Goal: Contribute content

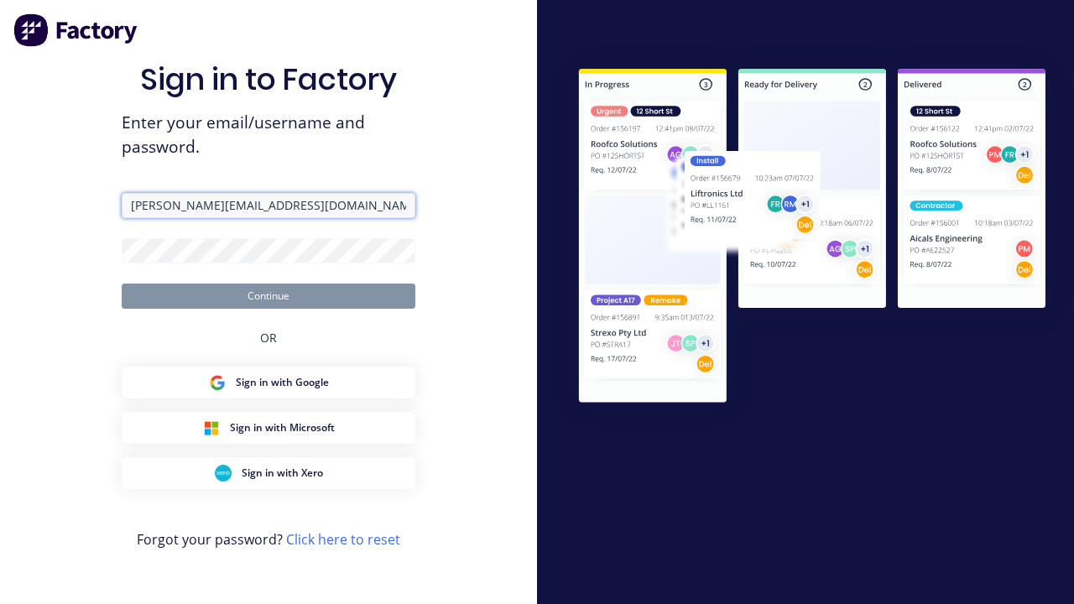
type input "[PERSON_NAME][EMAIL_ADDRESS][DOMAIN_NAME]"
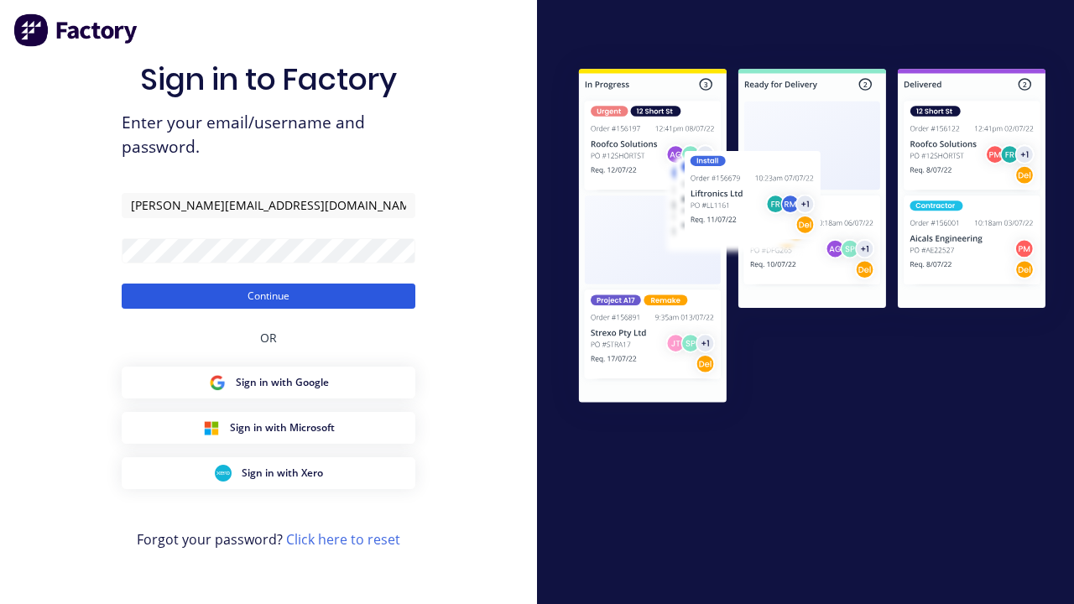
click at [269, 295] on button "Continue" at bounding box center [269, 296] width 294 height 25
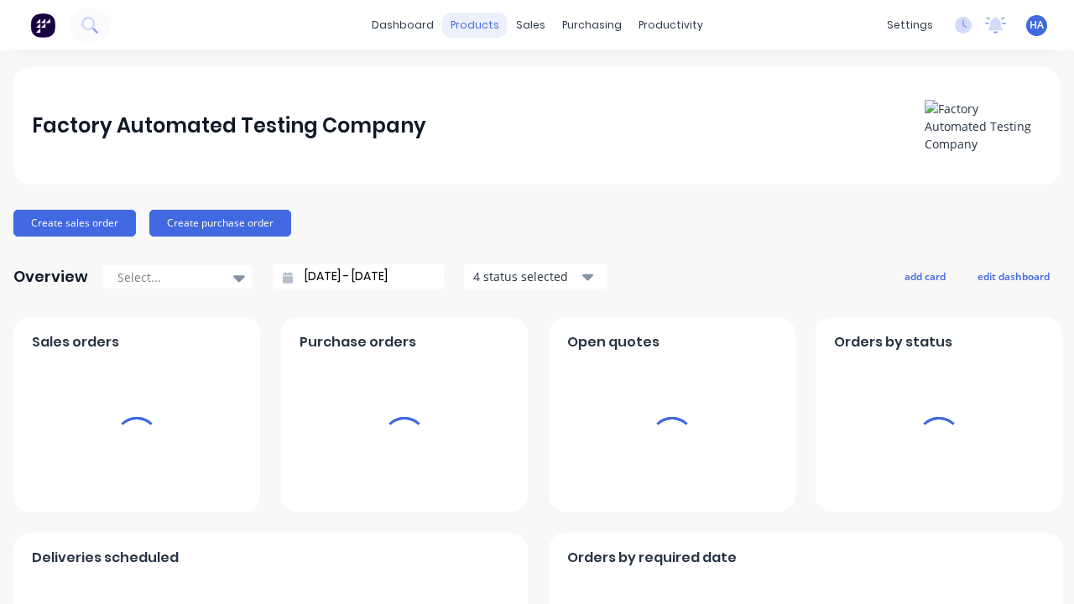
click at [481, 25] on div "products" at bounding box center [474, 25] width 65 height 25
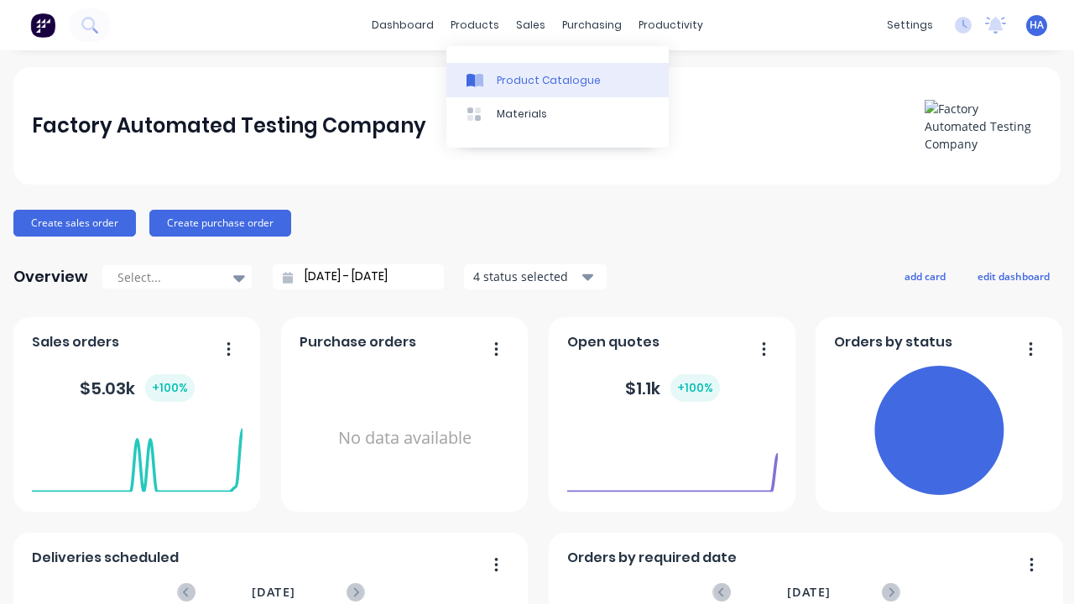
click at [557, 80] on div "Product Catalogue" at bounding box center [549, 80] width 104 height 15
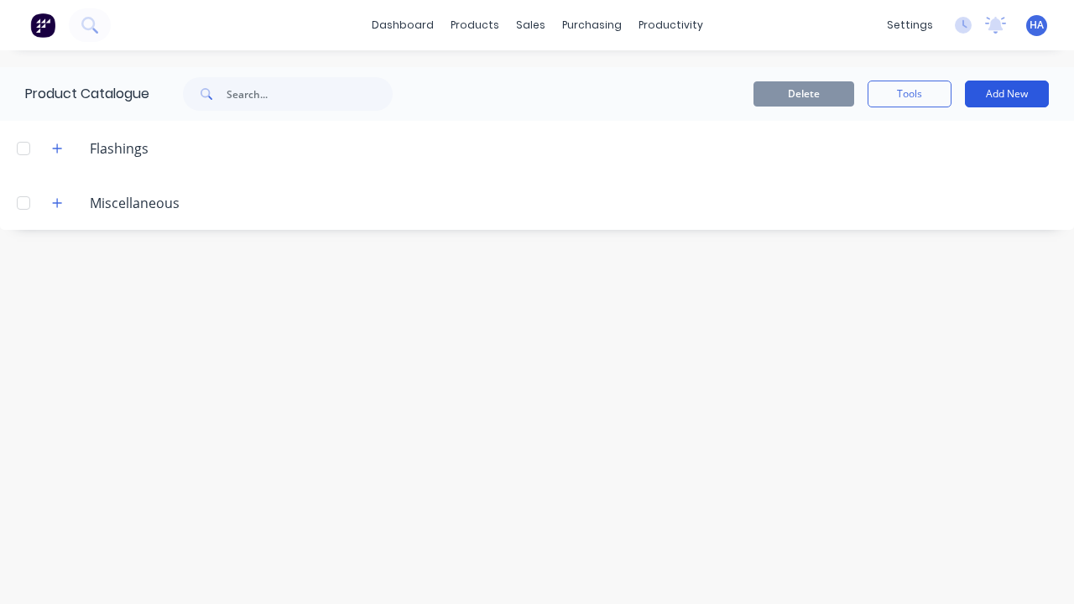
click at [1007, 94] on button "Add New" at bounding box center [1007, 94] width 84 height 27
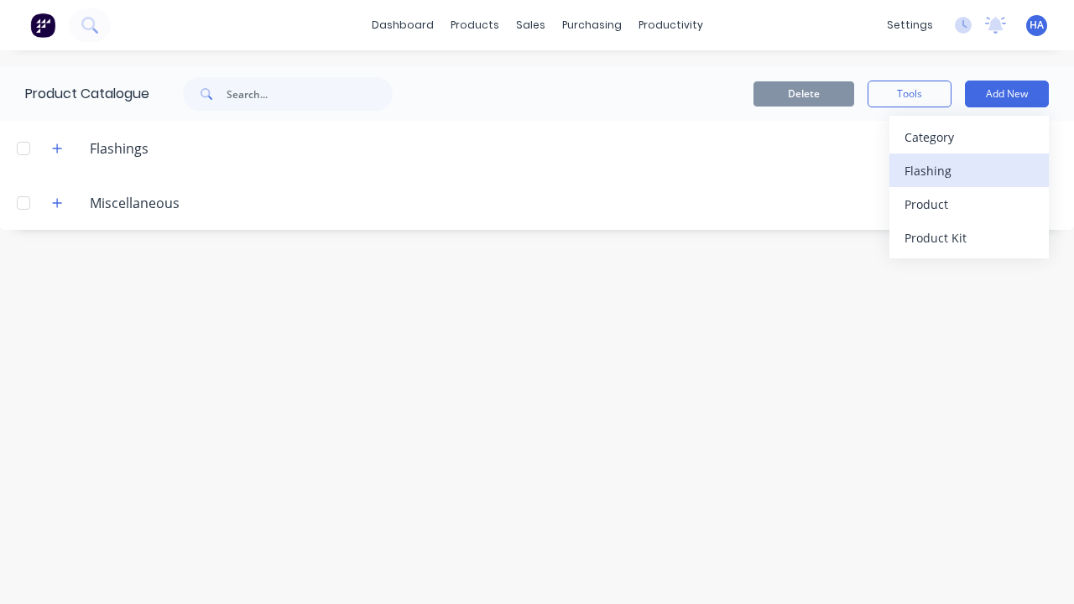
click at [969, 170] on div "Flashing" at bounding box center [969, 171] width 129 height 24
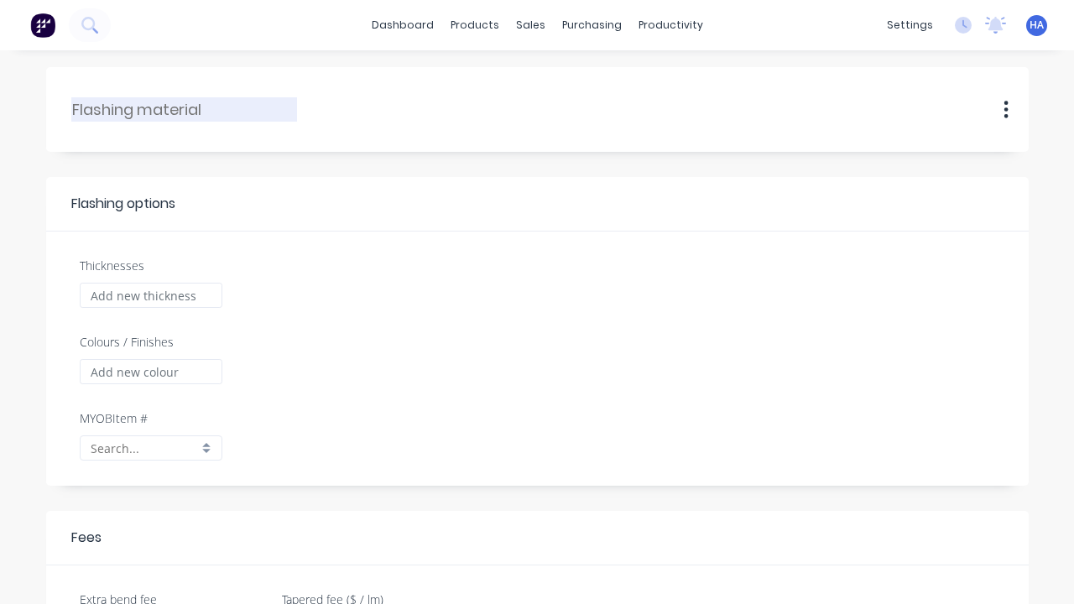
click at [185, 109] on input "text" at bounding box center [185, 109] width 226 height 23
type input "HD Automated Flashing"
click at [150, 295] on input "Thicknesses" at bounding box center [151, 295] width 143 height 25
type input "1000"
type input "0.00"
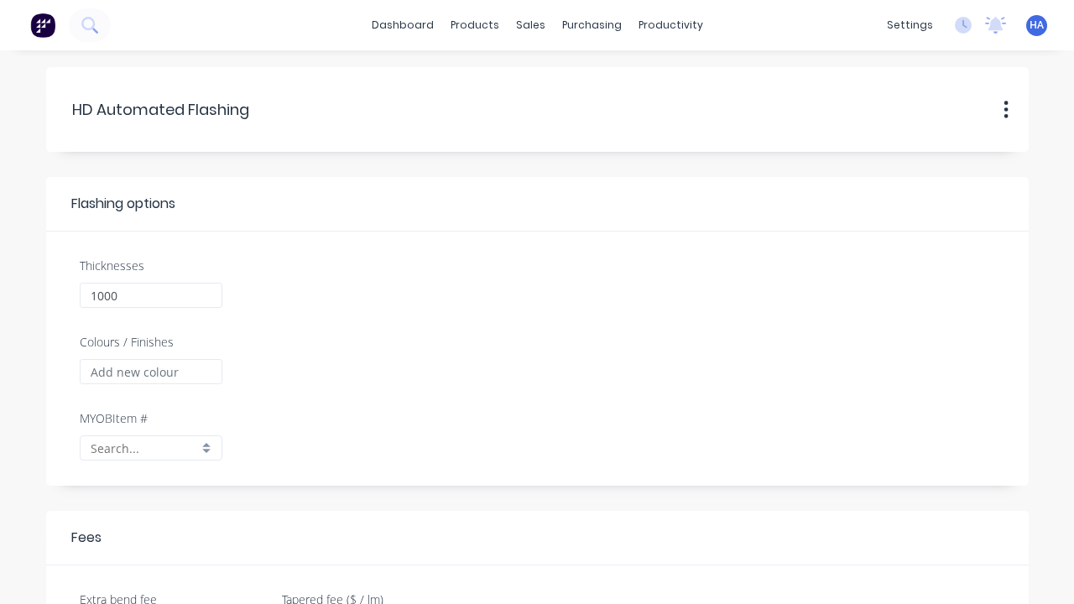
checkbox input "true"
click at [150, 372] on input "Colours / Finishes" at bounding box center [151, 371] width 143 height 25
type input "Red Matte"
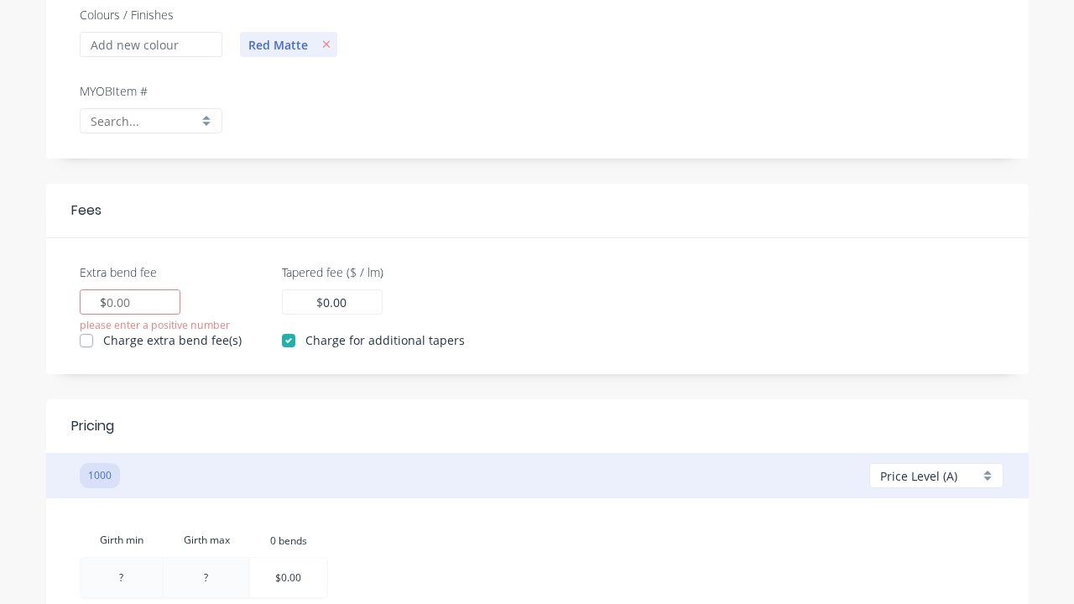
click at [119, 302] on input "Extra bend fee" at bounding box center [119, 303] width 25 height 18
type input "100"
click at [330, 302] on input "0.00" at bounding box center [335, 303] width 25 height 18
type input "100"
click at [121, 577] on div at bounding box center [121, 577] width 81 height 39
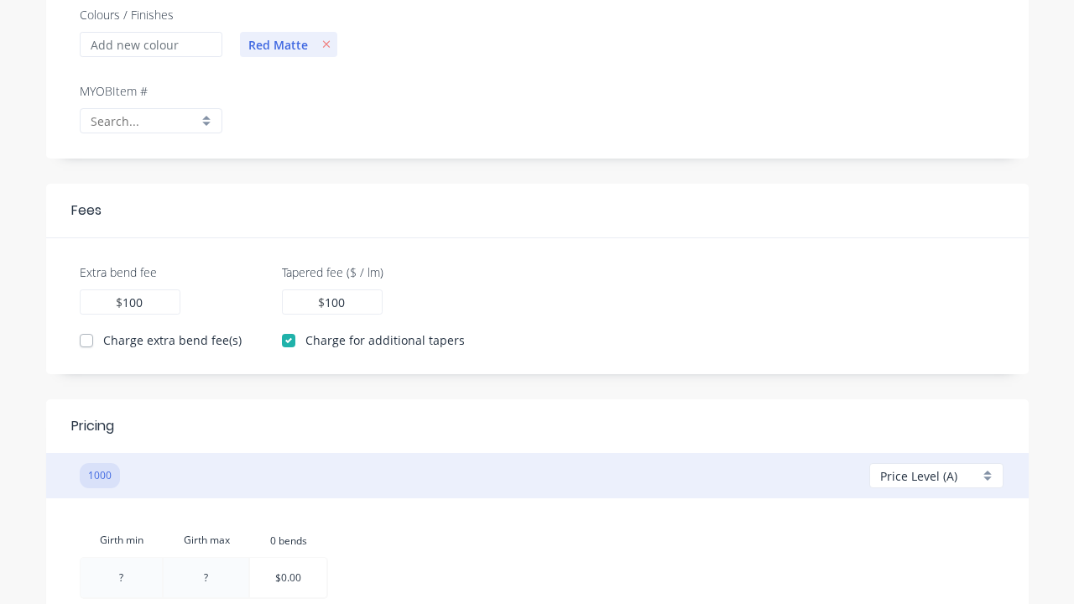
click at [121, 577] on div at bounding box center [121, 577] width 81 height 39
type input "10"
click at [537, 524] on div "Girth min Girth max 0.bends 0 bends 10 ? $0.00" at bounding box center [538, 564] width 916 height 81
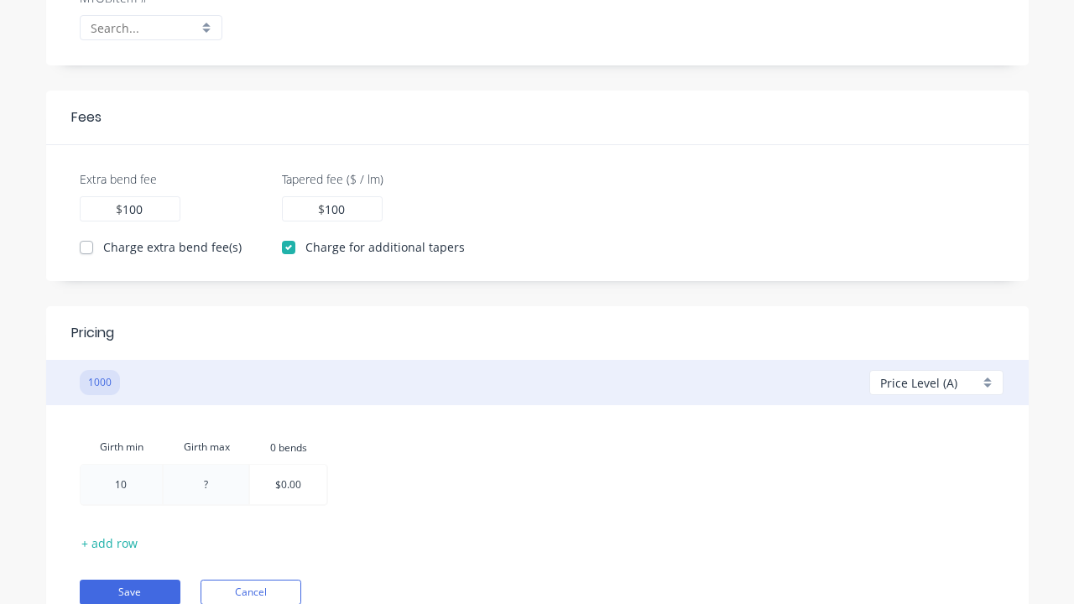
click at [206, 484] on div at bounding box center [206, 484] width 85 height 39
type input "100"
click at [537, 455] on div "Girth min Girth max 0.bends 0 bends 10 100 $0.00" at bounding box center [538, 471] width 916 height 81
click at [290, 485] on div at bounding box center [288, 484] width 76 height 39
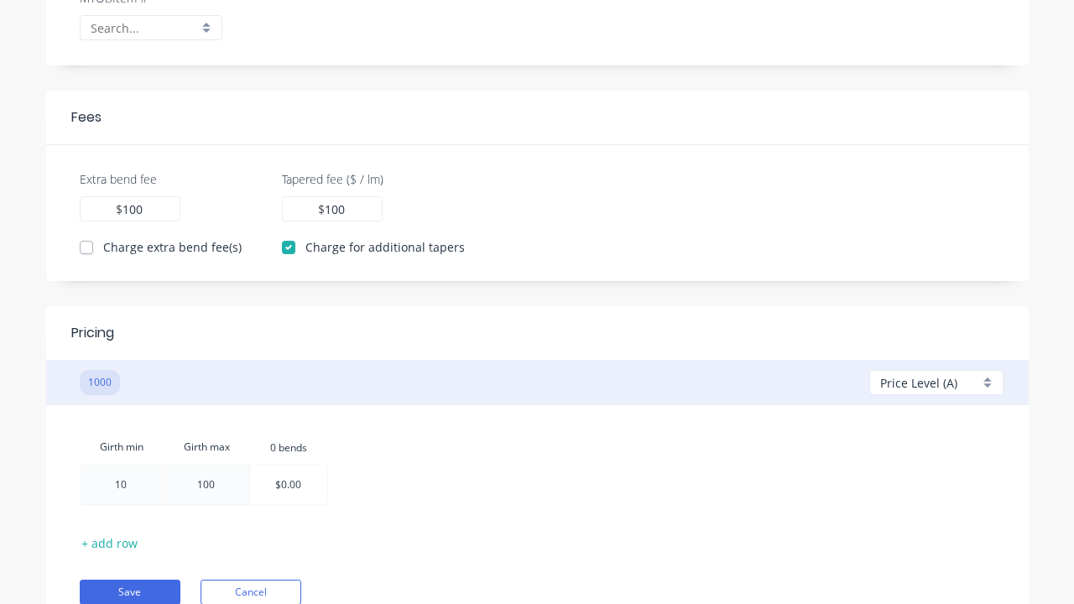
click at [290, 485] on div at bounding box center [288, 484] width 76 height 39
type input "100"
click at [537, 455] on div "Girth min Girth max 0.bends 0 bends 10 100 100 100" at bounding box center [538, 471] width 916 height 81
click at [129, 592] on button "Save" at bounding box center [130, 592] width 101 height 25
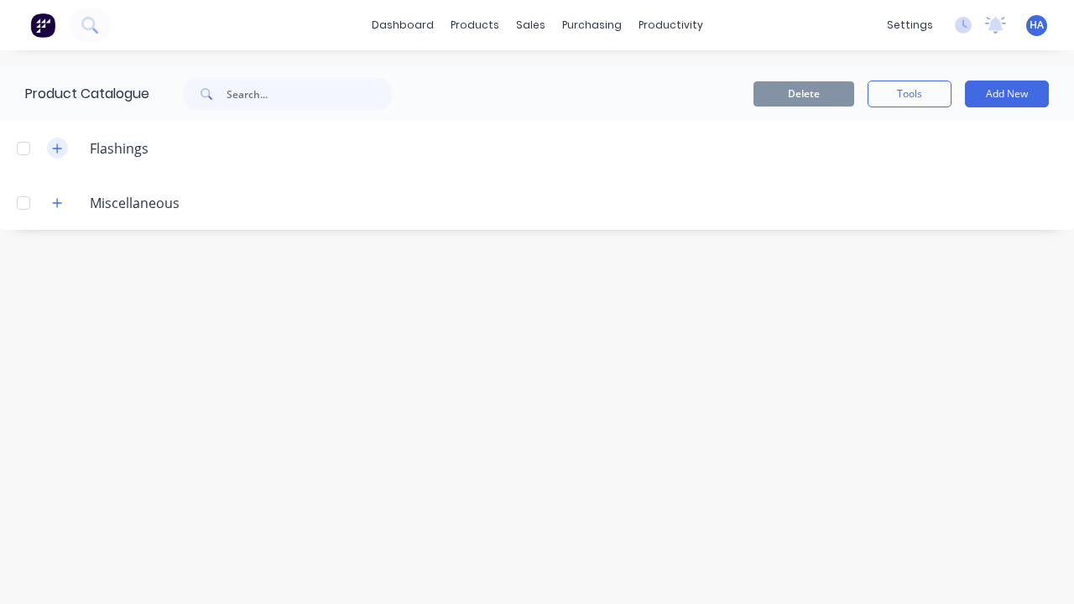
click at [57, 148] on icon "button" at bounding box center [57, 148] width 9 height 9
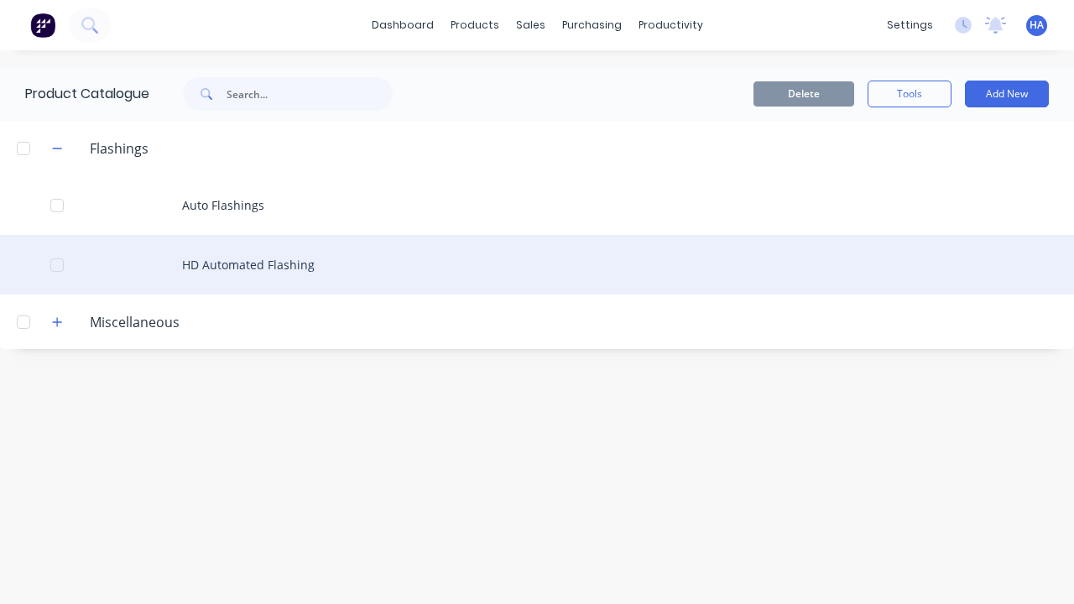
click at [57, 264] on div at bounding box center [57, 265] width 34 height 34
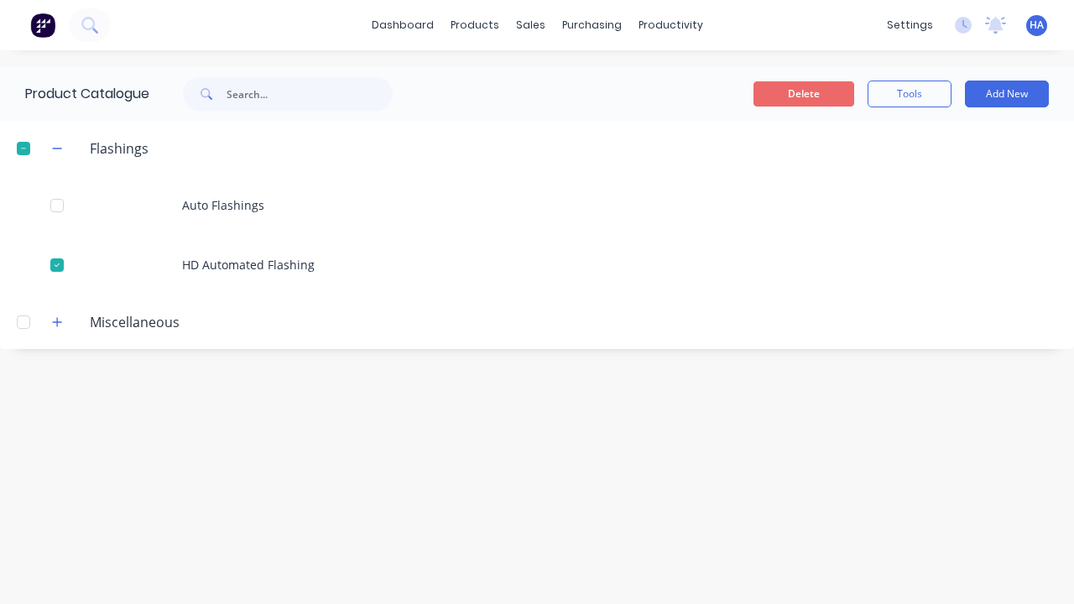
click at [804, 94] on button "Delete" at bounding box center [804, 93] width 101 height 25
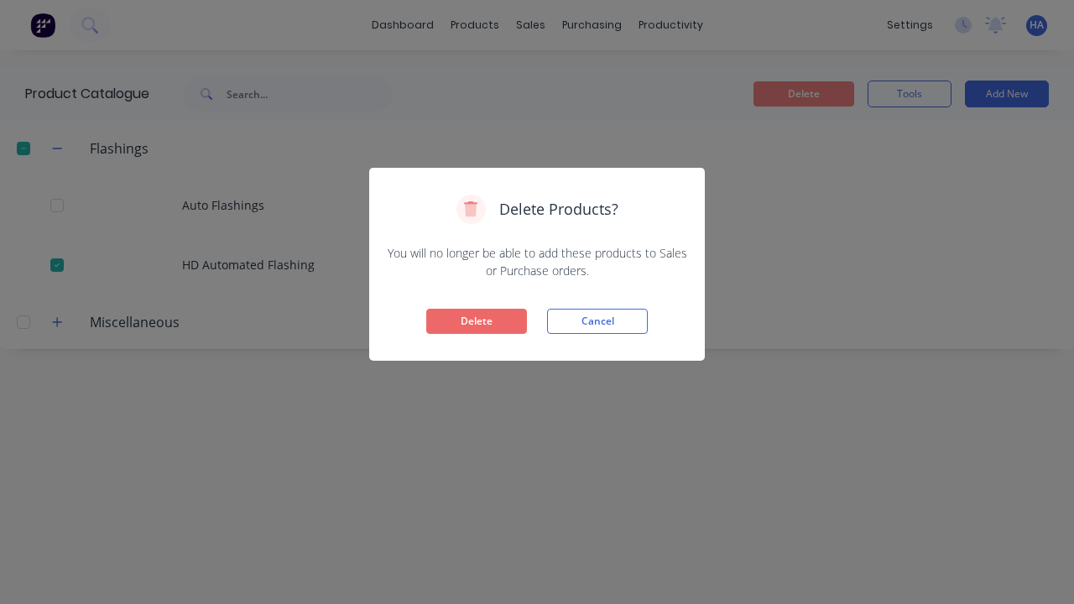
click at [477, 321] on button "Delete" at bounding box center [476, 321] width 101 height 25
